Goal: Find specific page/section: Find specific page/section

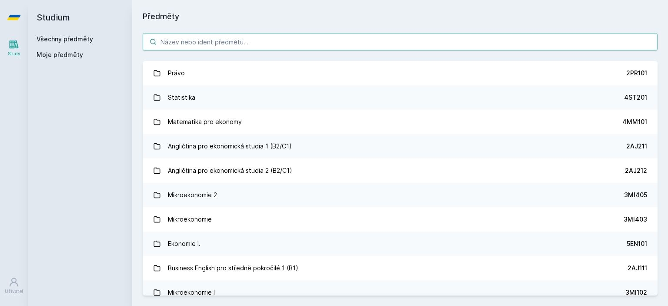
click at [186, 41] on input "search" at bounding box center [400, 41] width 515 height 17
type input "A"
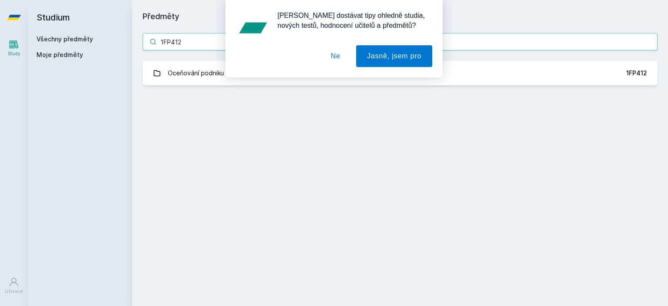
type input "1FP412"
click at [230, 116] on div "Předměty 1FP412 Oceňování podniku II 1FP412 Jejda, něco se pokazilo." at bounding box center [400, 152] width 515 height 285
click at [338, 55] on button "Ne" at bounding box center [335, 56] width 31 height 22
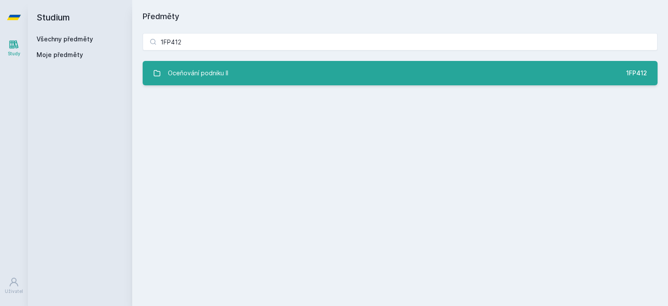
click at [237, 71] on link "Oceňování podniku II 1FP412" at bounding box center [400, 73] width 515 height 24
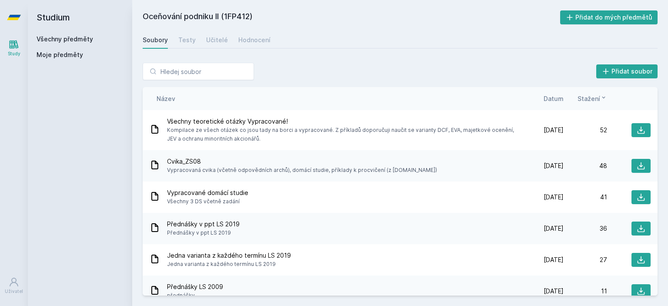
click at [557, 99] on span "Datum" at bounding box center [553, 98] width 20 height 9
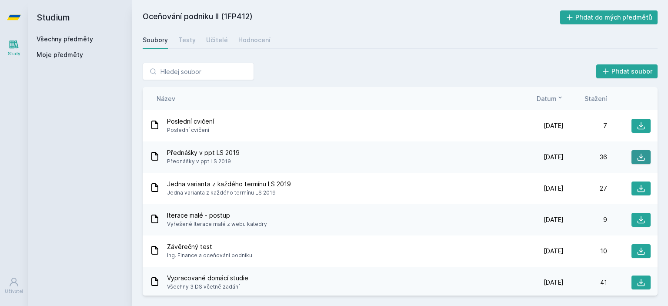
click at [637, 154] on icon at bounding box center [640, 156] width 7 height 7
